Goal: Find specific page/section

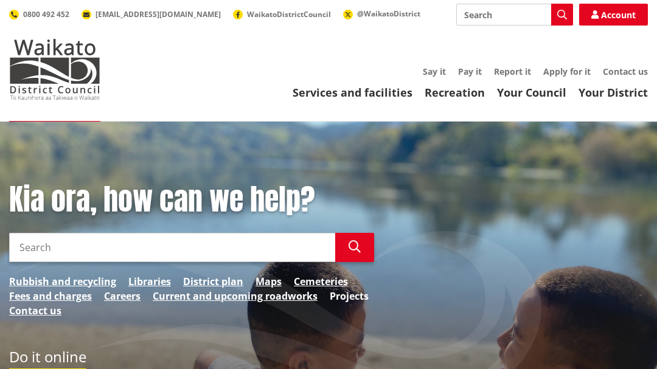
click at [358, 295] on link "Projects" at bounding box center [349, 296] width 39 height 15
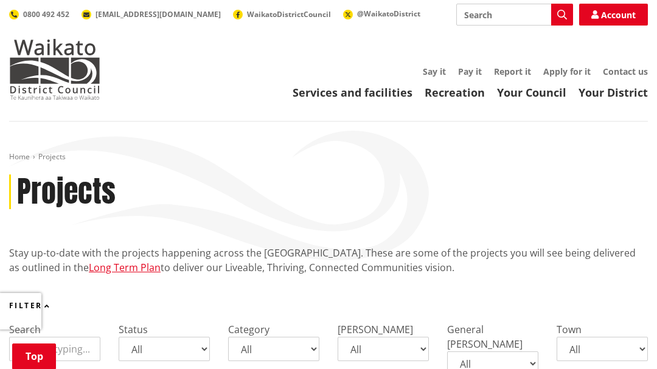
scroll to position [323, 0]
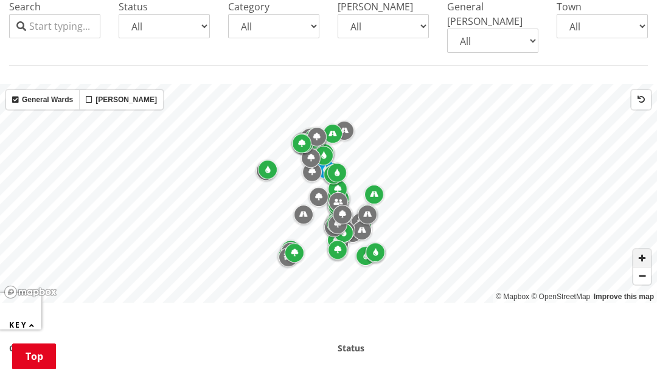
click at [641, 249] on span "Zoom in" at bounding box center [642, 258] width 18 height 18
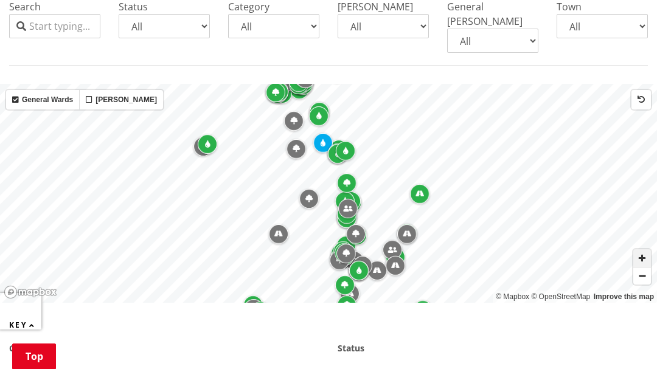
click at [641, 249] on span "Zoom in" at bounding box center [642, 258] width 18 height 18
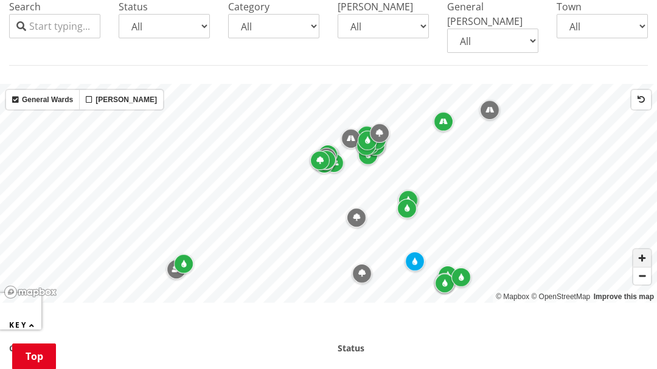
click at [643, 249] on span "Zoom in" at bounding box center [642, 258] width 18 height 18
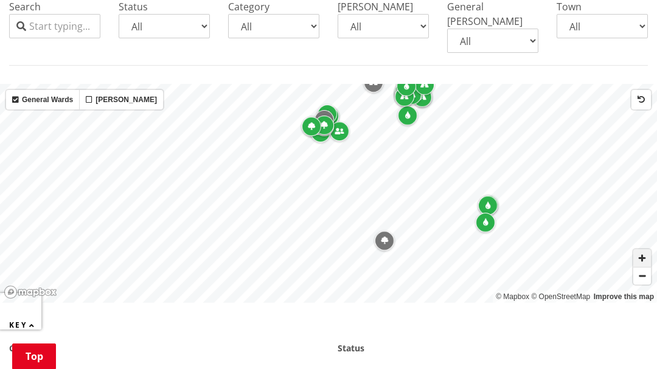
click at [643, 249] on span "Zoom in" at bounding box center [642, 258] width 18 height 18
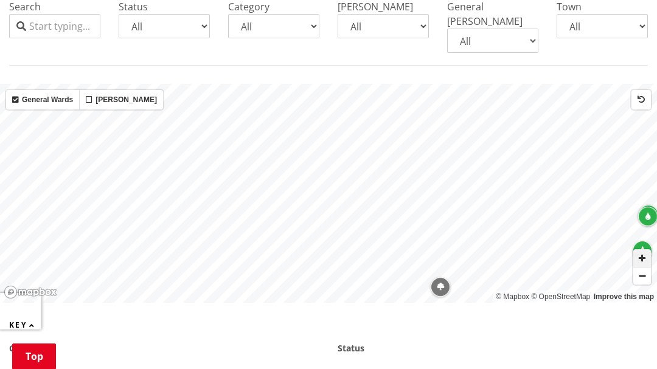
click at [643, 249] on span "Zoom in" at bounding box center [642, 258] width 18 height 18
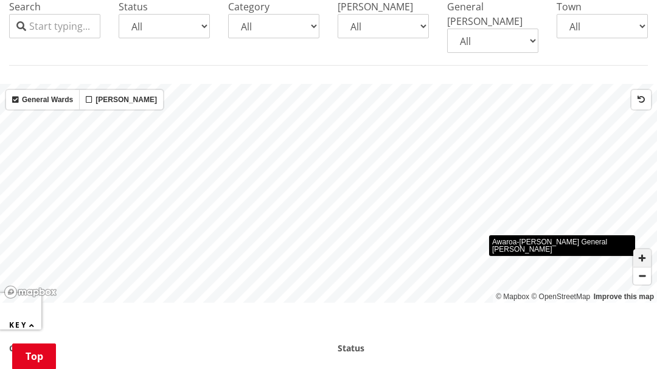
click at [638, 249] on span "Zoom in" at bounding box center [642, 258] width 18 height 18
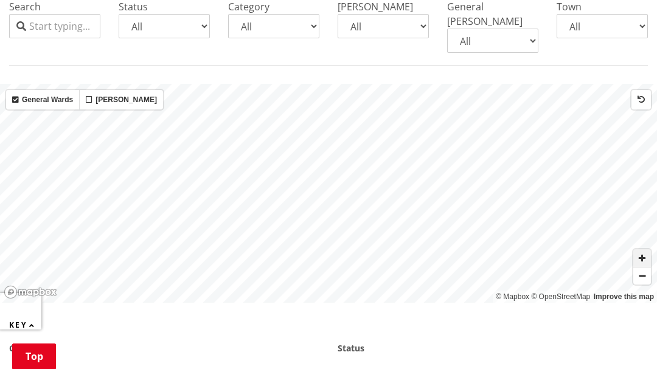
click at [638, 249] on span "Zoom in" at bounding box center [642, 258] width 18 height 18
